Goal: Information Seeking & Learning: Learn about a topic

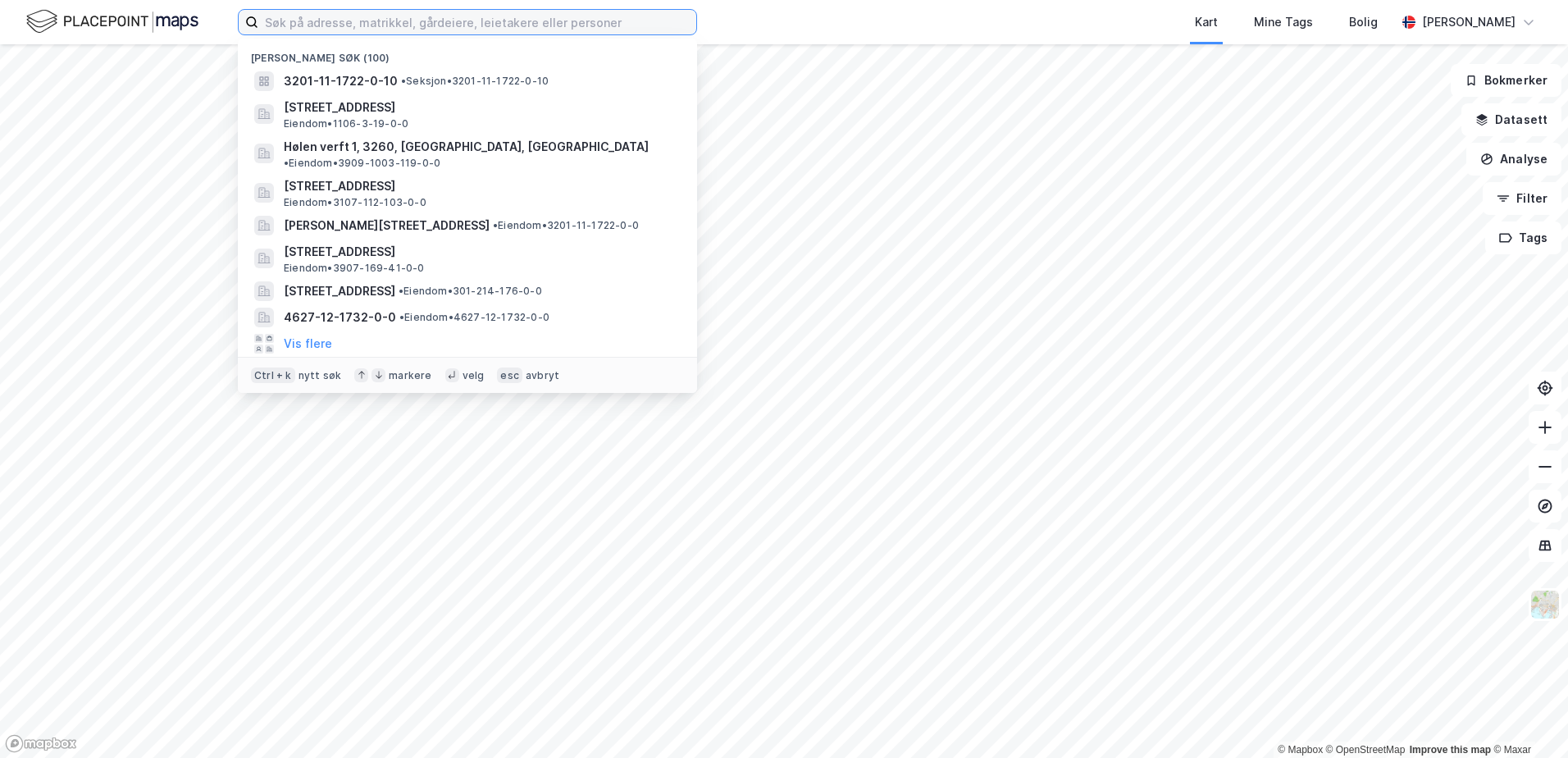
click at [362, 27] on input at bounding box center [478, 22] width 438 height 25
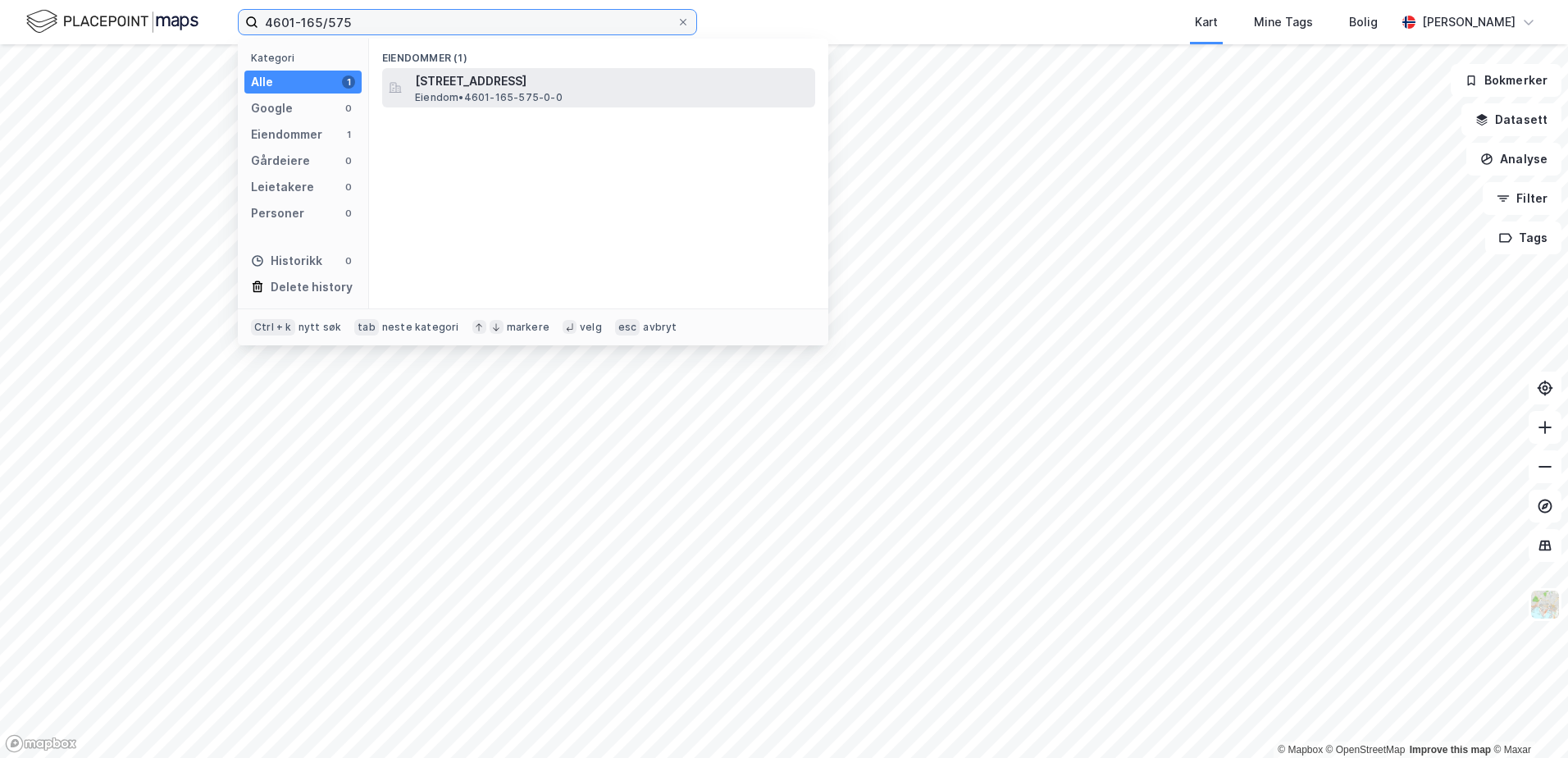
type input "4601-165/575"
click at [488, 78] on span "[STREET_ADDRESS]" at bounding box center [612, 81] width 393 height 19
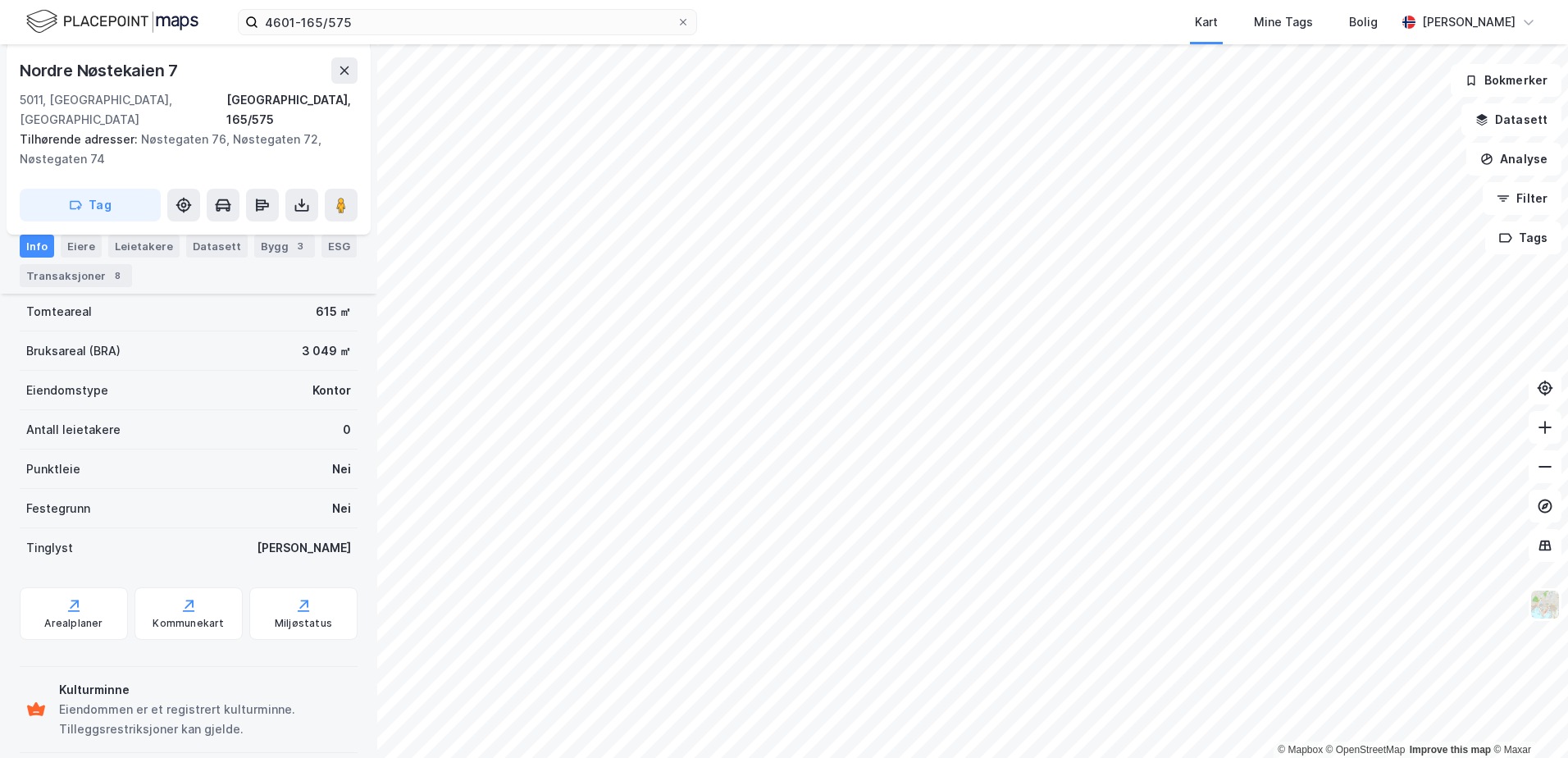
scroll to position [260, 0]
click at [50, 593] on div "Arealplaner" at bounding box center [73, 611] width 108 height 52
